Goal: Task Accomplishment & Management: Use online tool/utility

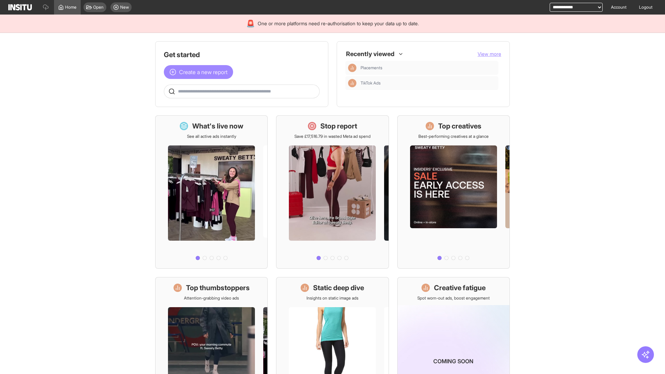
click at [200, 72] on span "Create a new report" at bounding box center [203, 72] width 48 height 8
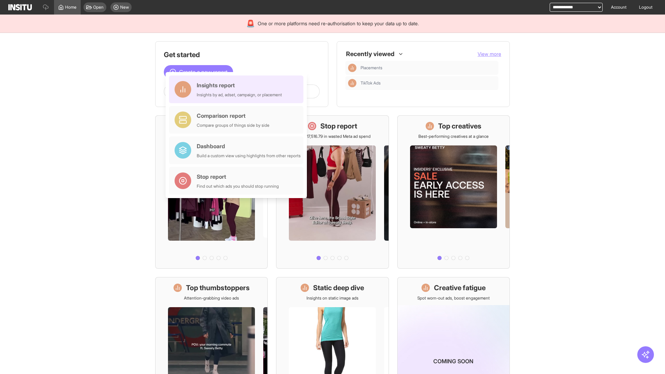
click at [238, 89] on div "Insights report Insights by ad, adset, campaign, or placement" at bounding box center [239, 89] width 85 height 17
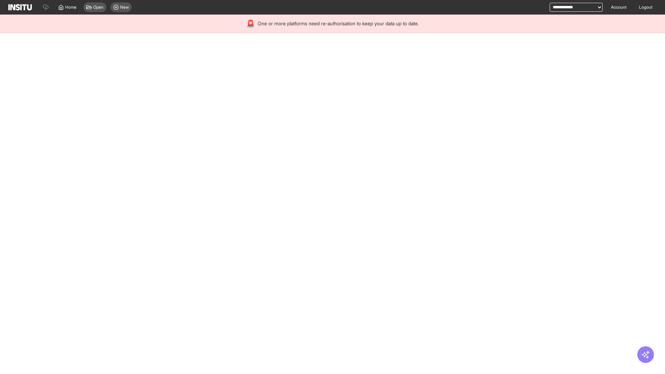
select select "**"
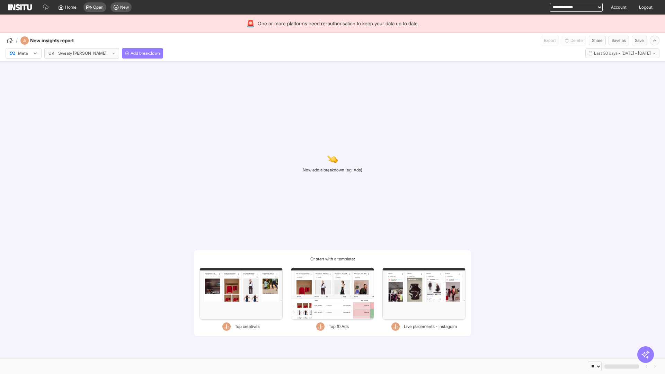
click at [24, 53] on div at bounding box center [18, 53] width 19 height 7
click at [23, 68] on span "Meta" at bounding box center [22, 68] width 9 height 6
click at [131, 53] on span "Add breakdown" at bounding box center [145, 54] width 29 height 6
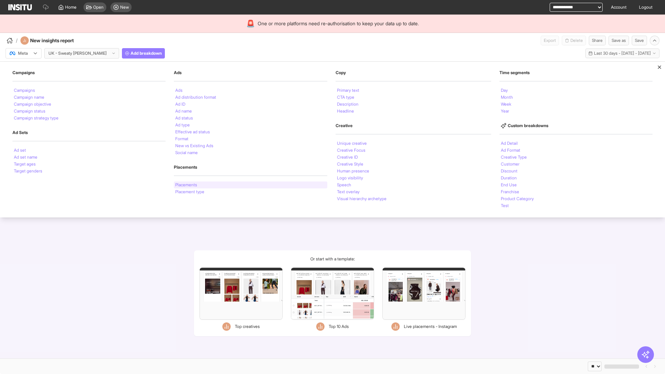
click at [186, 185] on li "Placements" at bounding box center [186, 185] width 22 height 4
